Goal: Find specific page/section: Find specific page/section

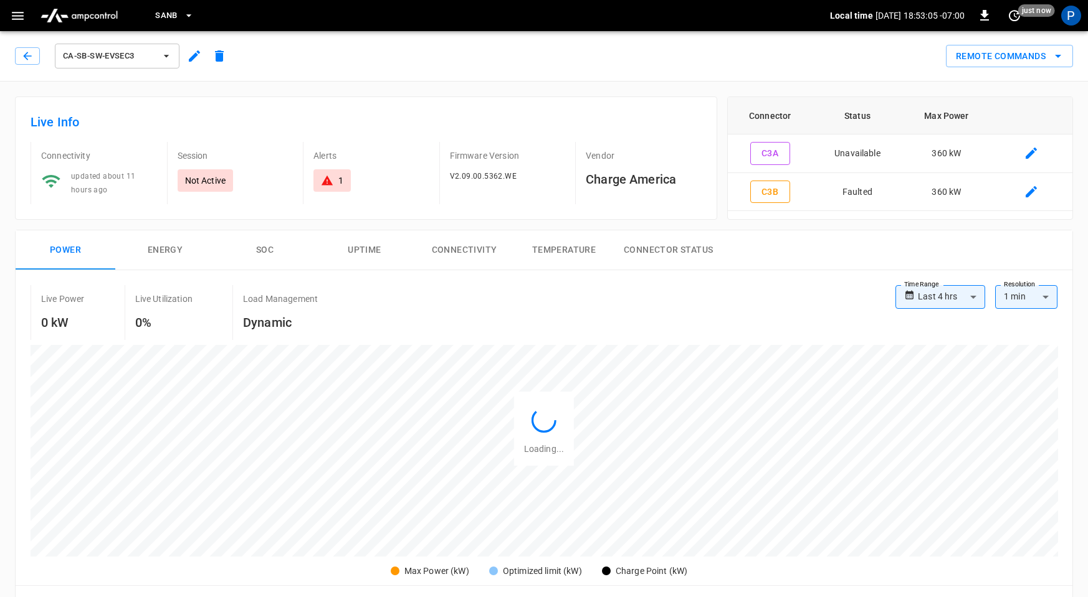
scroll to position [589, 0]
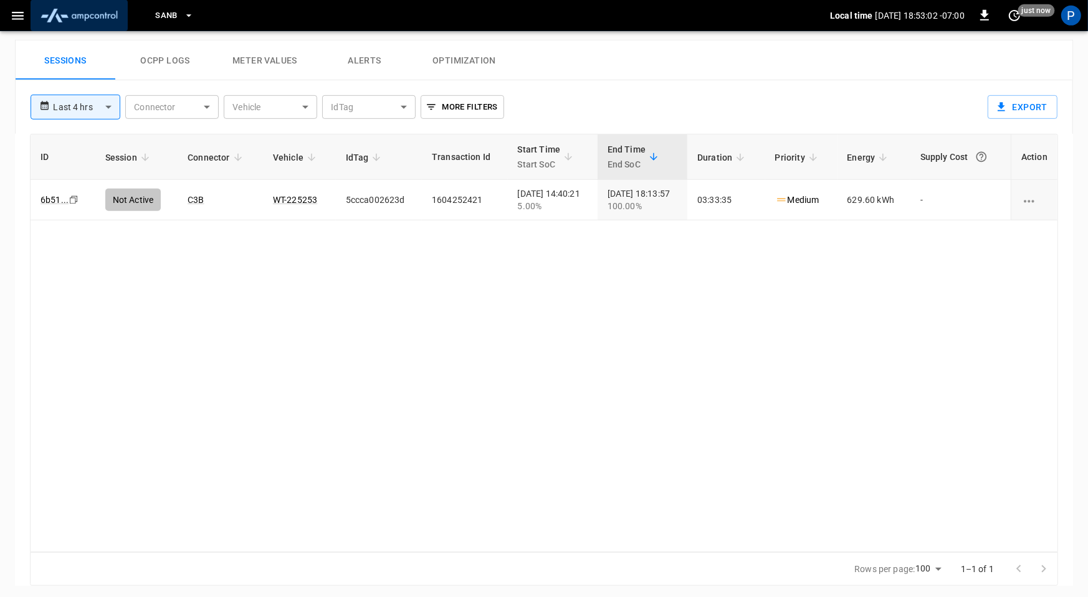
click at [105, 25] on img "menu" at bounding box center [79, 16] width 87 height 24
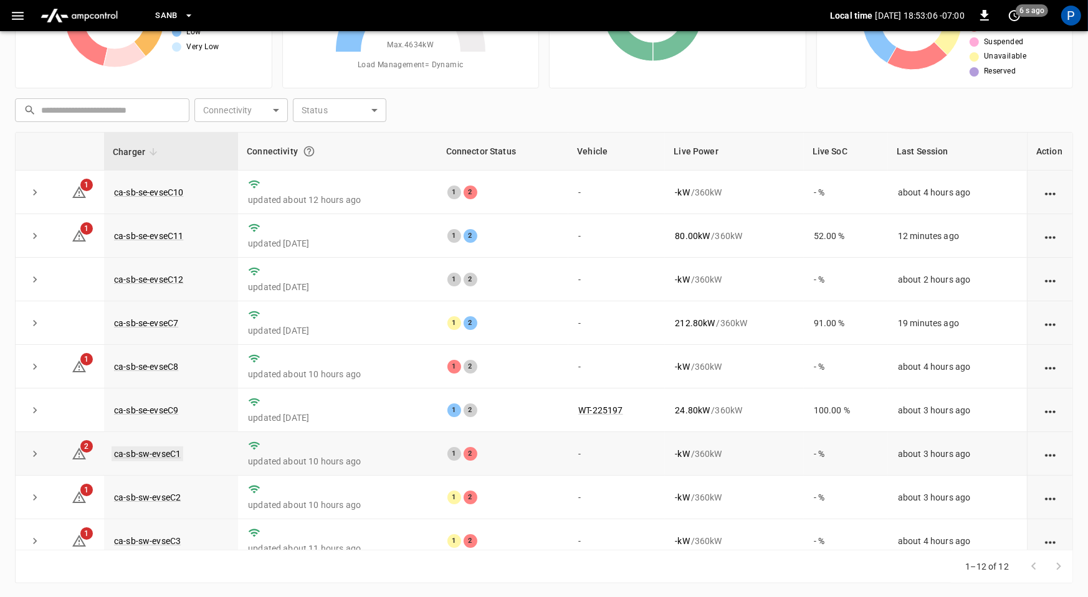
click at [147, 450] on link "ca-sb-sw-evseC1" at bounding box center [148, 454] width 72 height 15
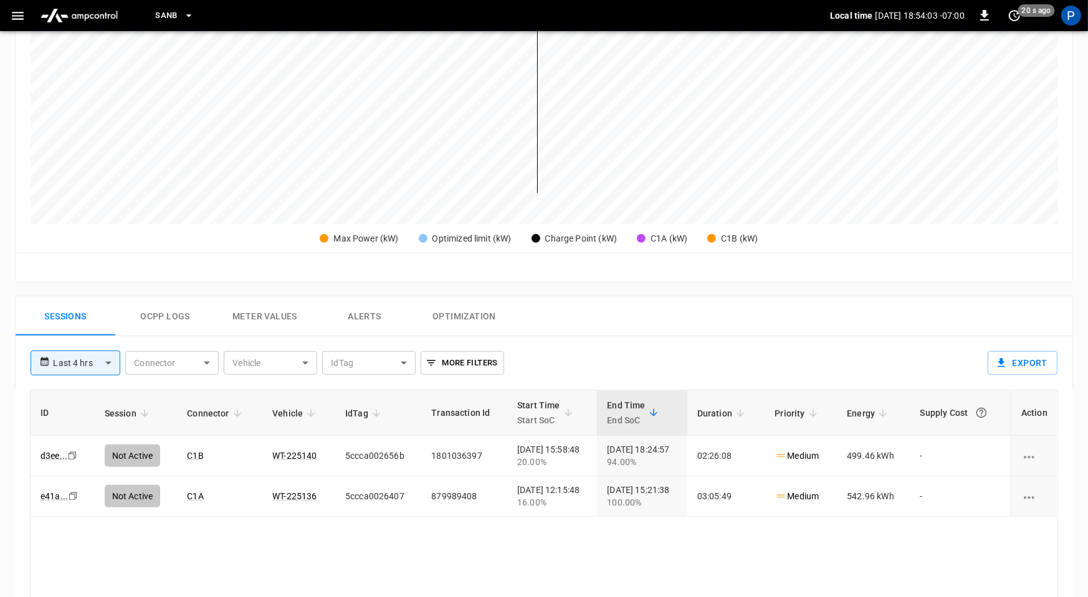
scroll to position [350, 0]
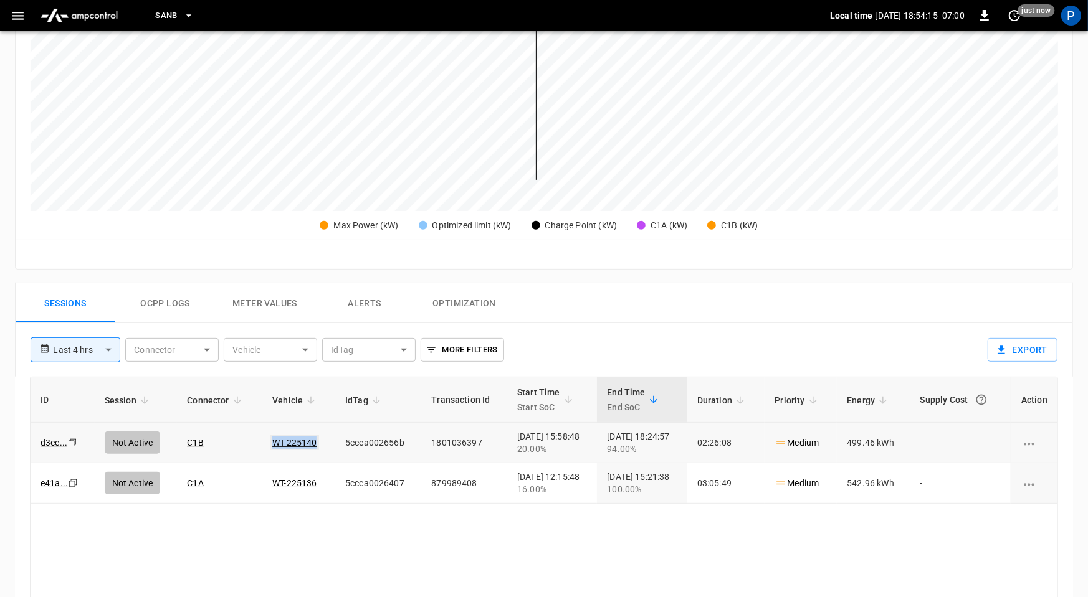
click at [307, 439] on td "WT-225140" at bounding box center [298, 443] width 73 height 40
copy link "WT-225140"
click at [72, 7] on img "menu" at bounding box center [79, 16] width 87 height 24
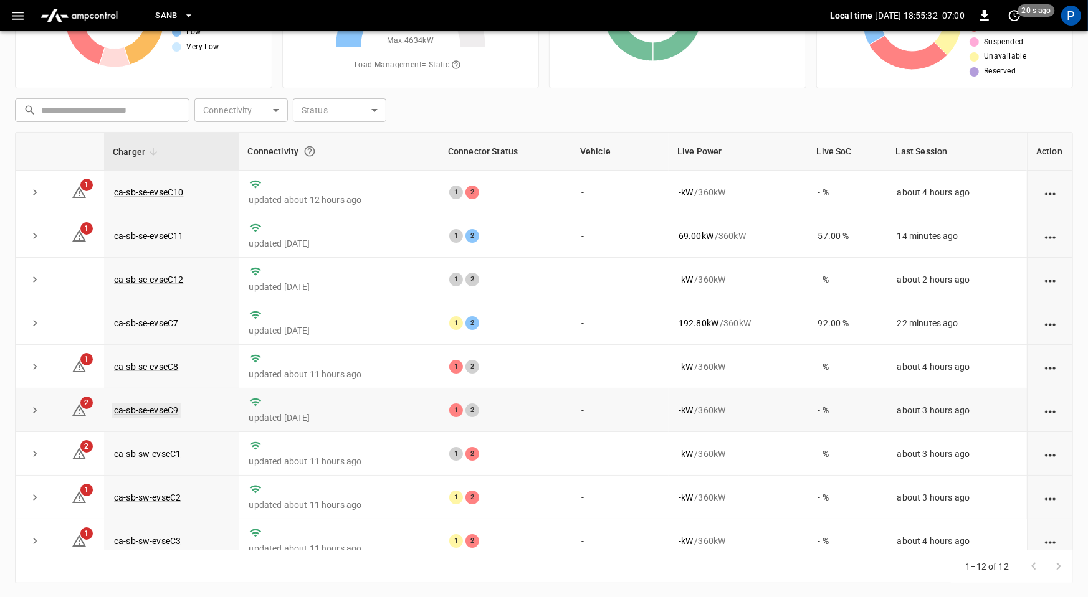
click at [156, 406] on link "ca-sb-se-evseC9" at bounding box center [146, 410] width 69 height 15
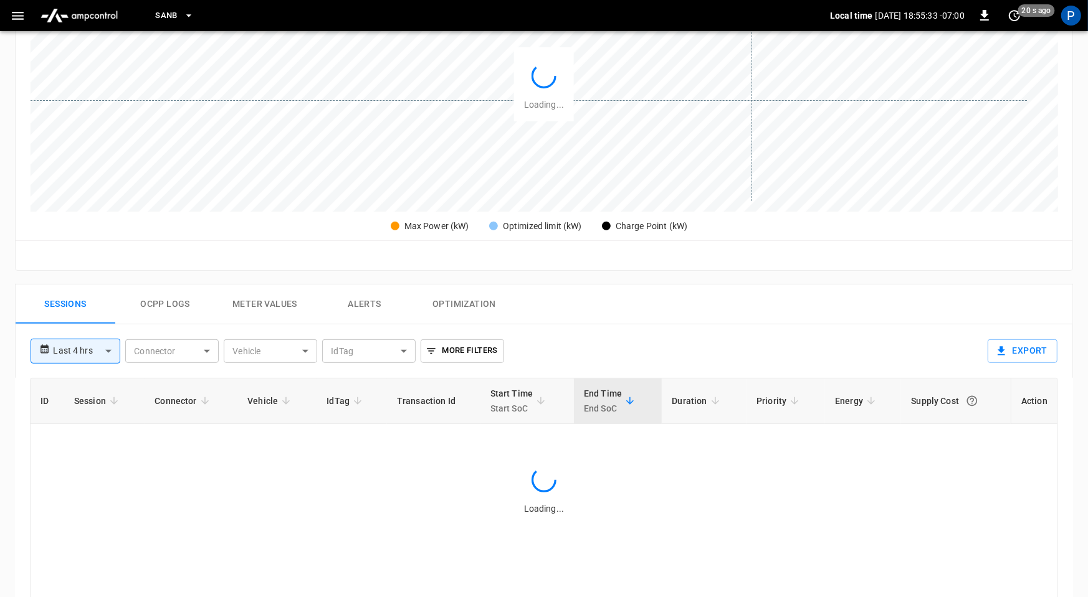
scroll to position [589, 0]
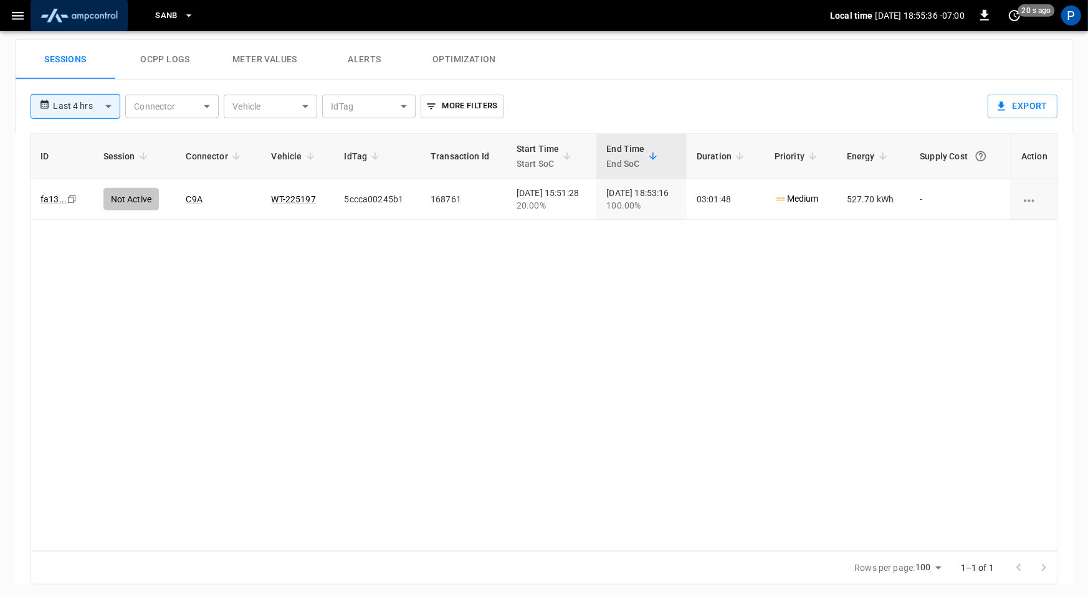
drag, startPoint x: 81, startPoint y: 18, endPoint x: 94, endPoint y: 29, distance: 17.2
click at [81, 18] on img "menu" at bounding box center [79, 16] width 87 height 24
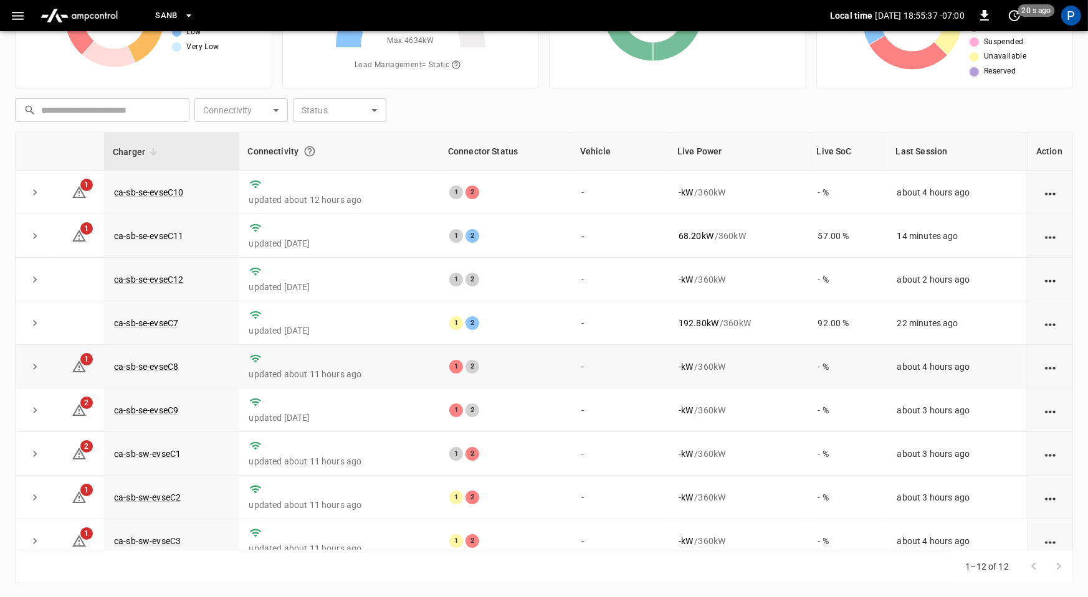
scroll to position [17, 0]
